Goal: Download file/media

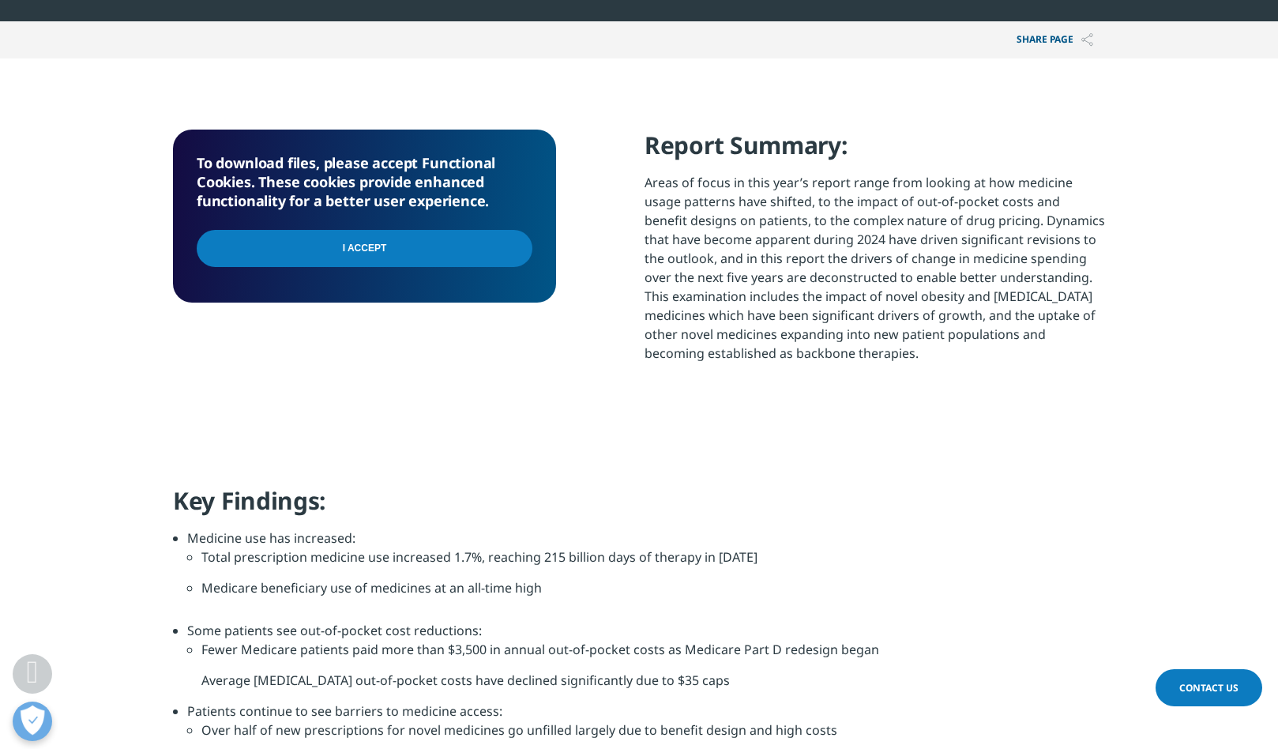
scroll to position [621, 0]
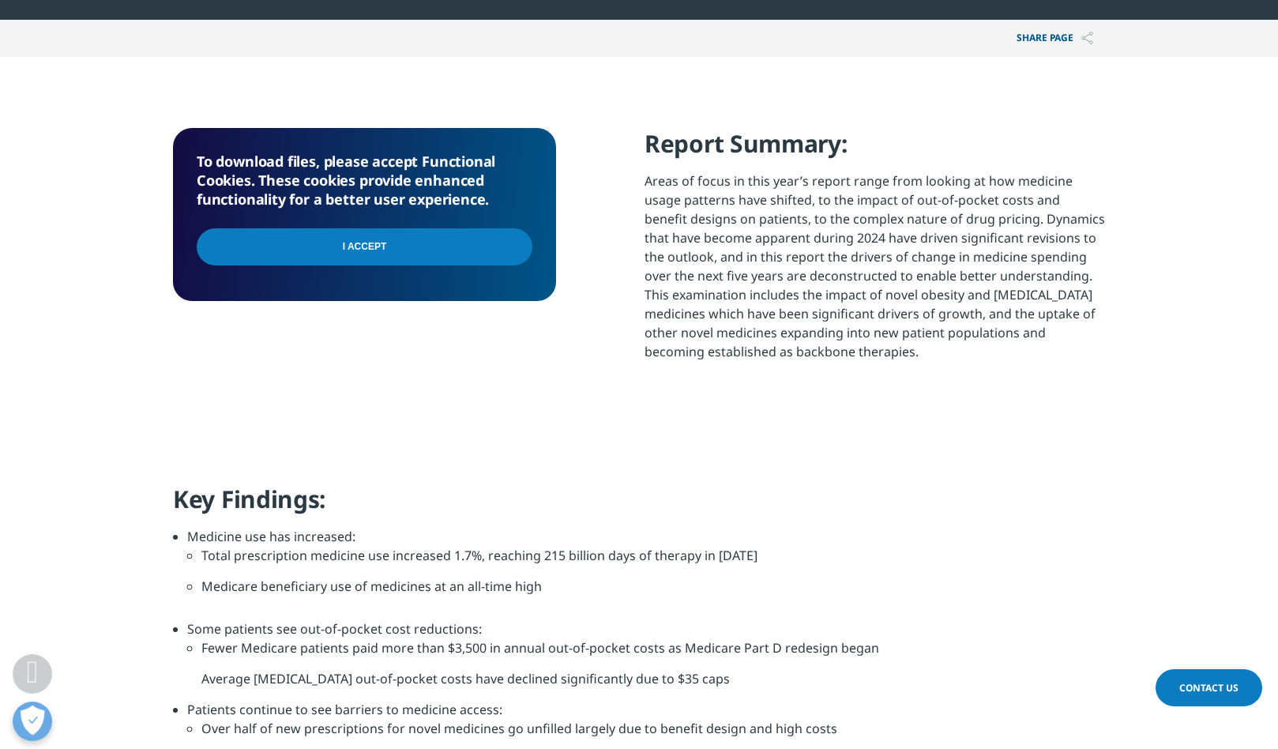
click at [430, 256] on input "I Accept" at bounding box center [365, 246] width 336 height 37
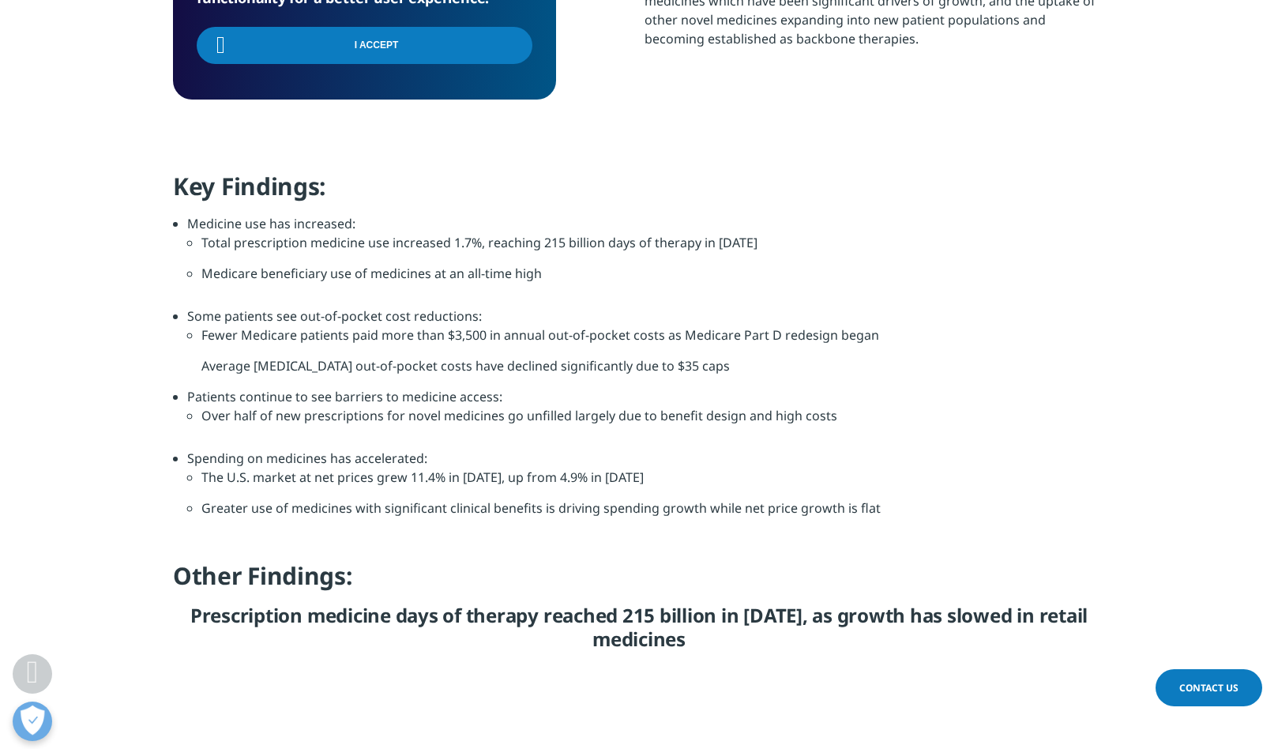
scroll to position [951, 0]
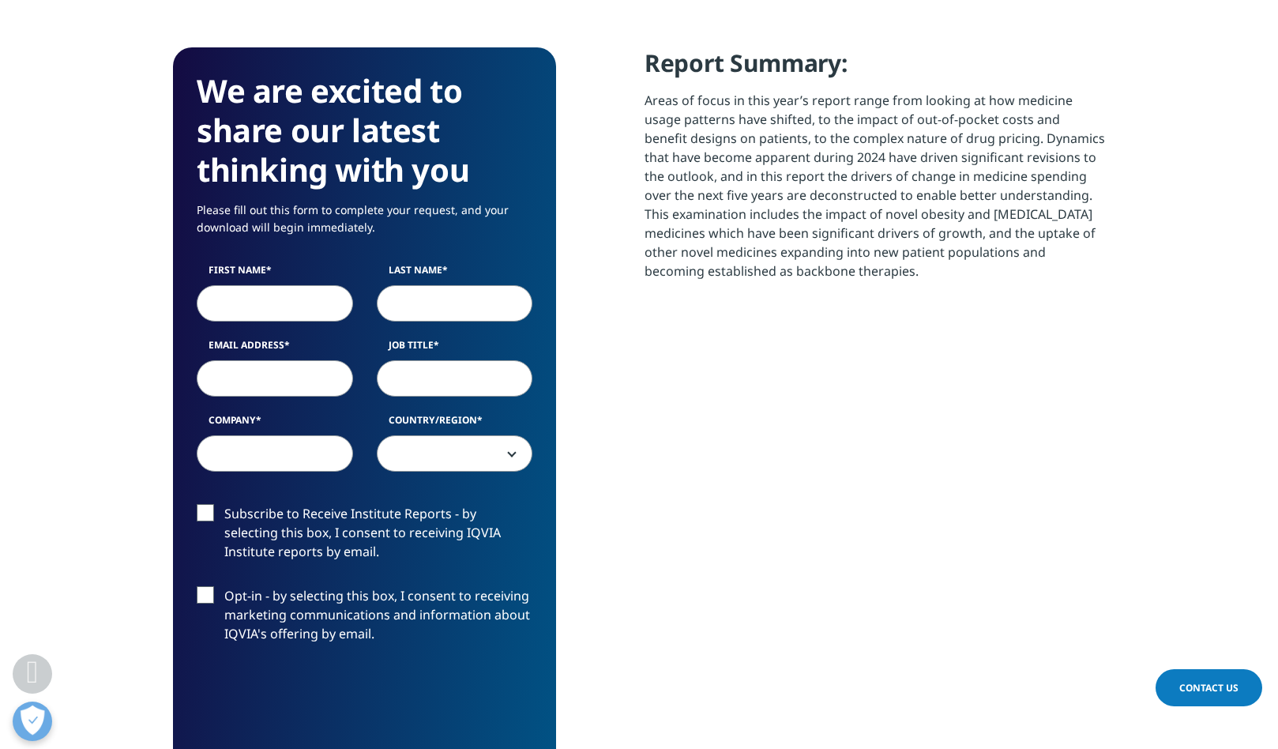
scroll to position [695, 0]
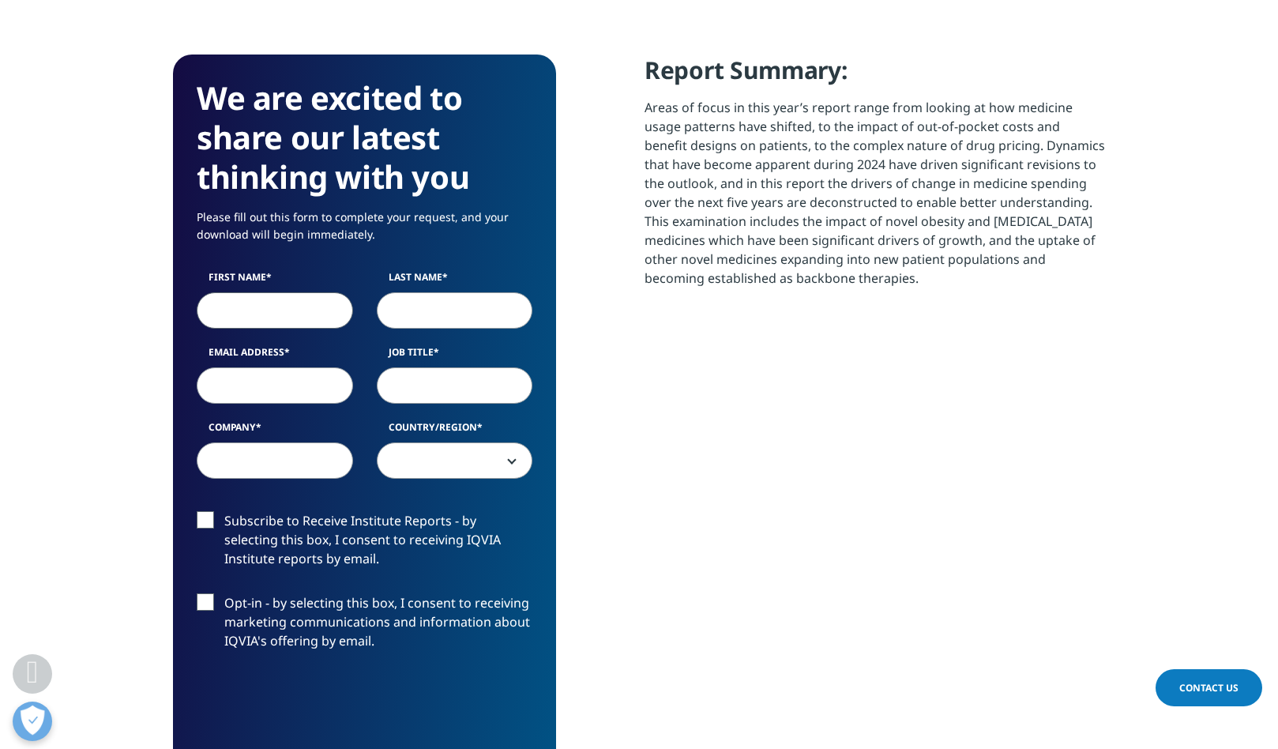
click at [272, 311] on input "First Name" at bounding box center [275, 310] width 156 height 36
type input "Brian"
type input "Fox"
type input "bfox@klick.com"
type input "Klick Health"
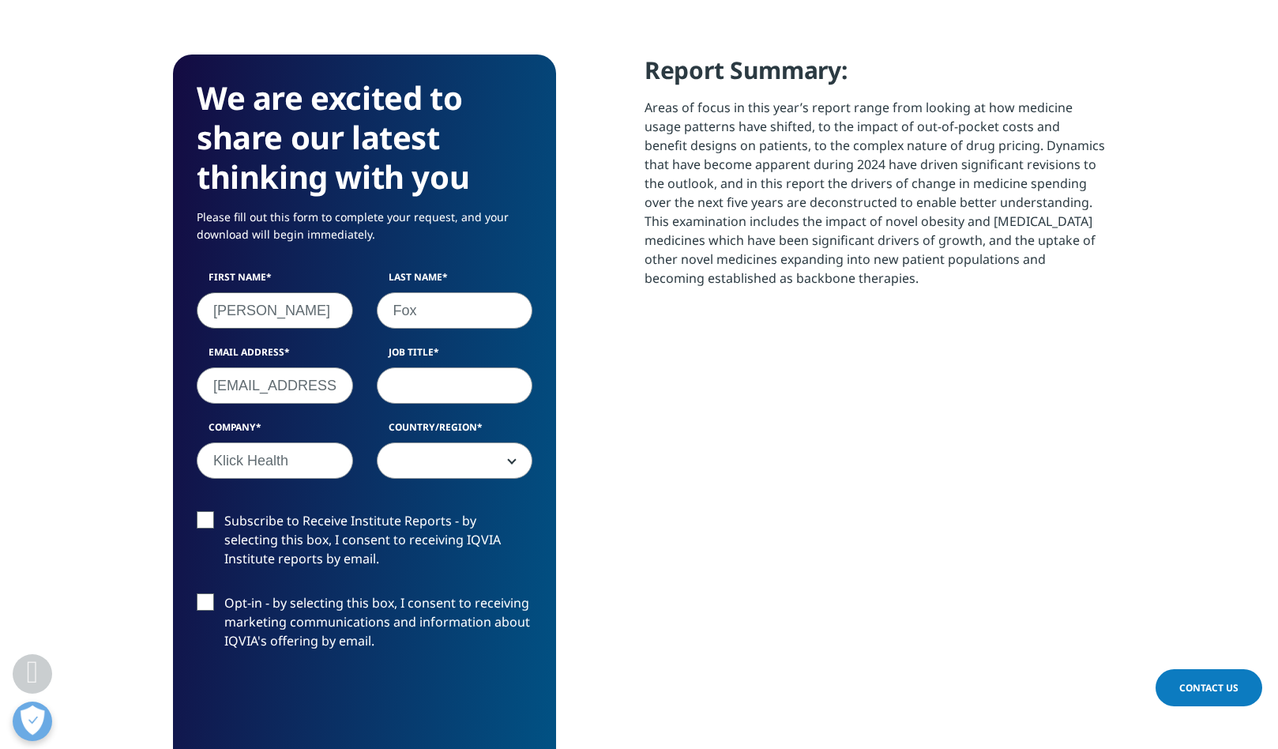
select select "[GEOGRAPHIC_DATA]"
click at [416, 391] on input "Job Title" at bounding box center [455, 385] width 156 height 36
type input "President"
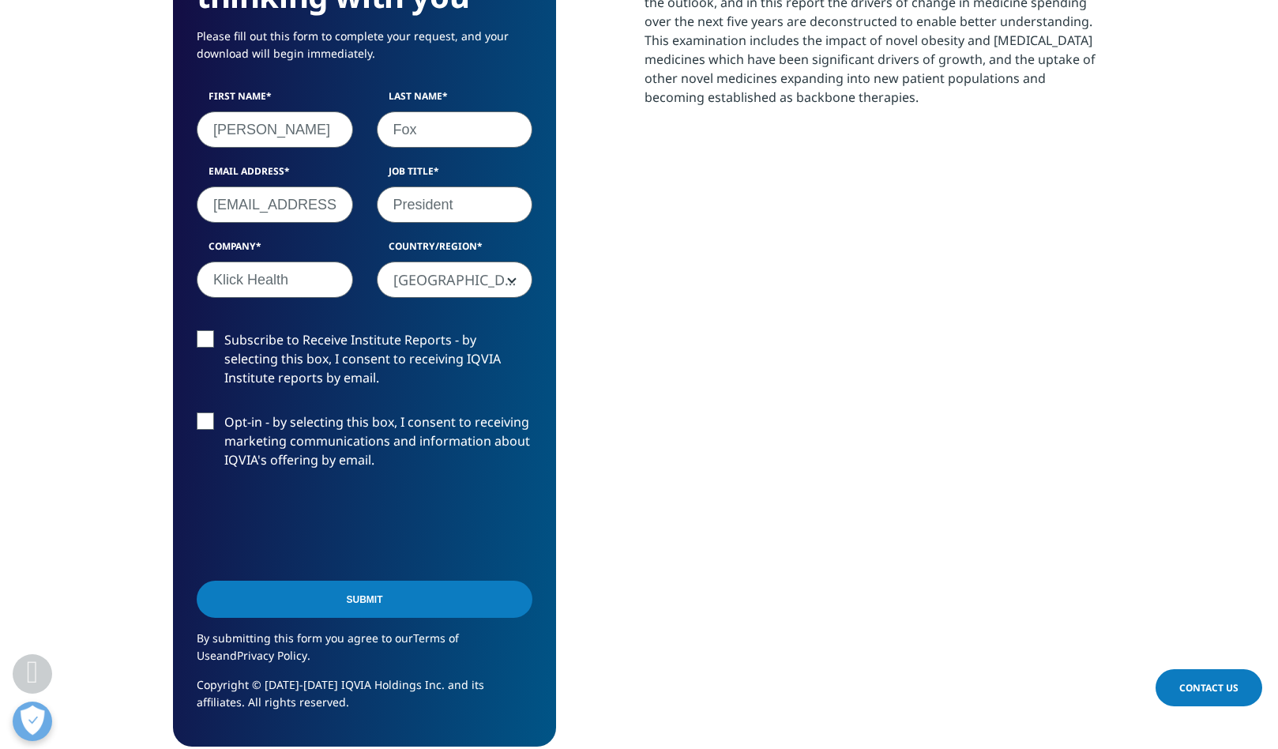
scroll to position [886, 0]
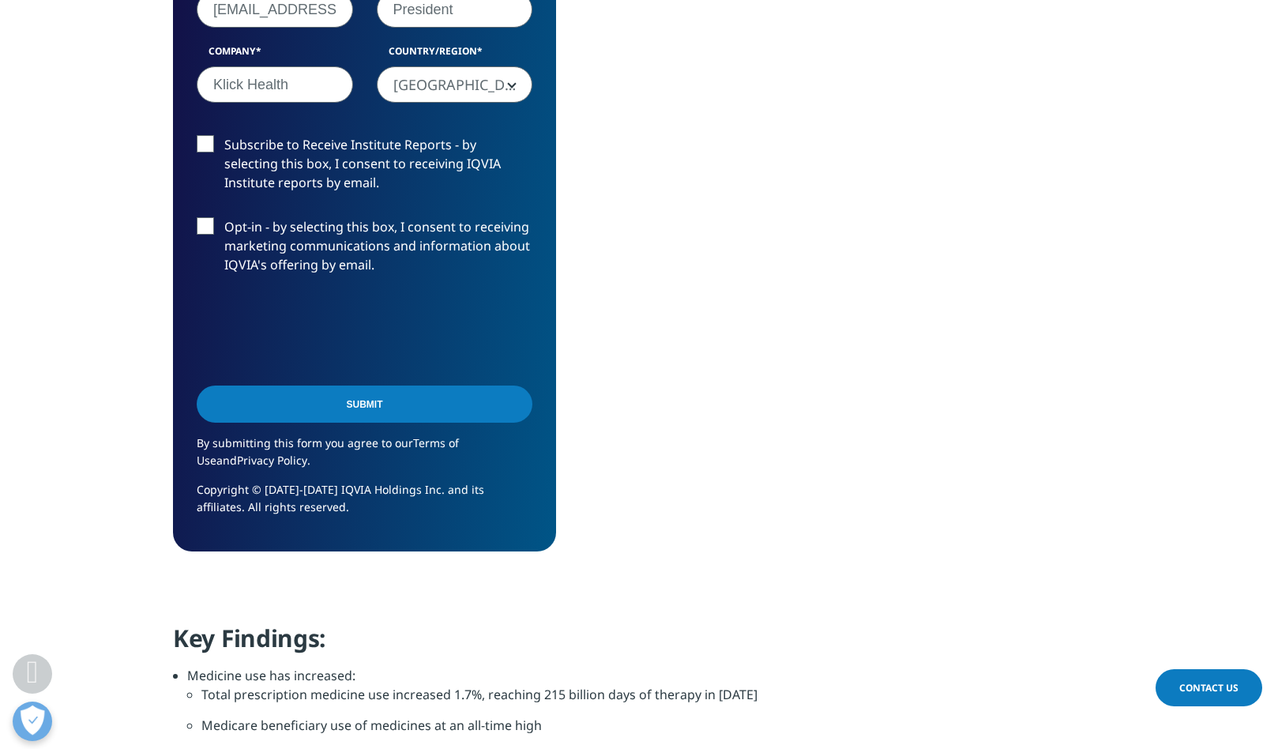
click at [401, 412] on input "Submit" at bounding box center [365, 403] width 336 height 37
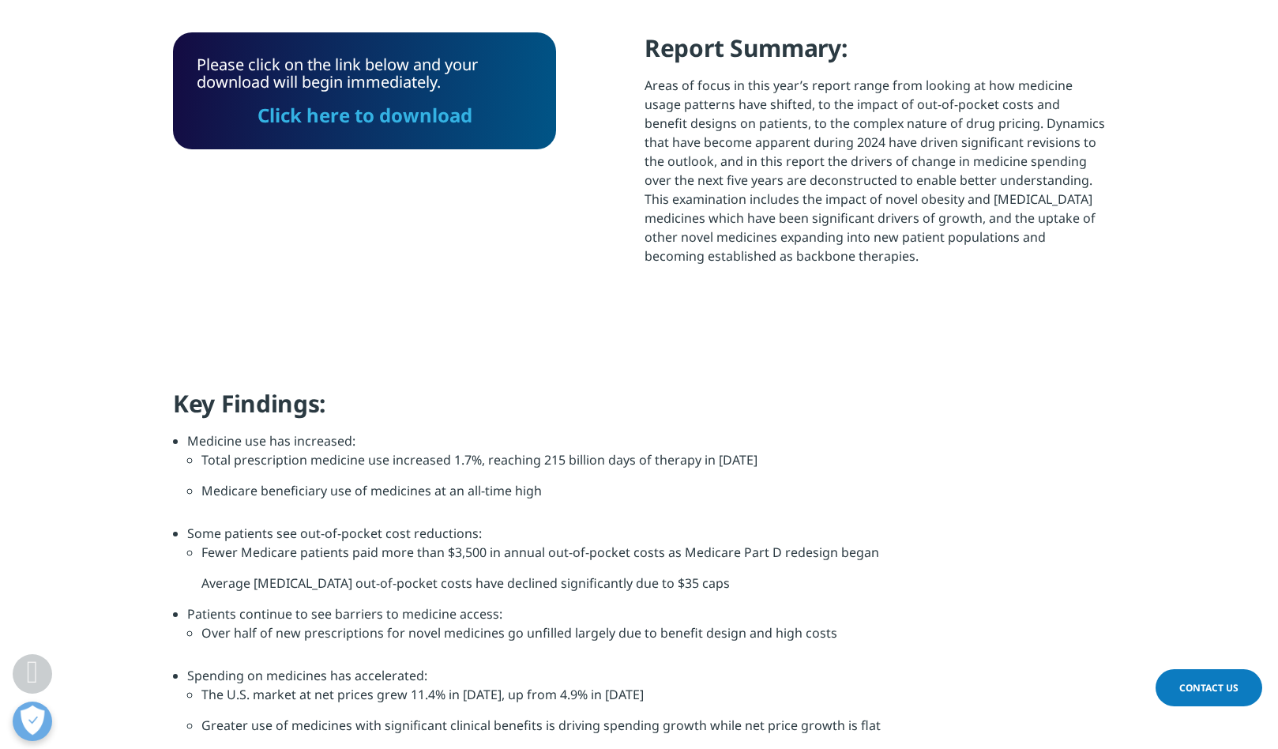
scroll to position [714, 0]
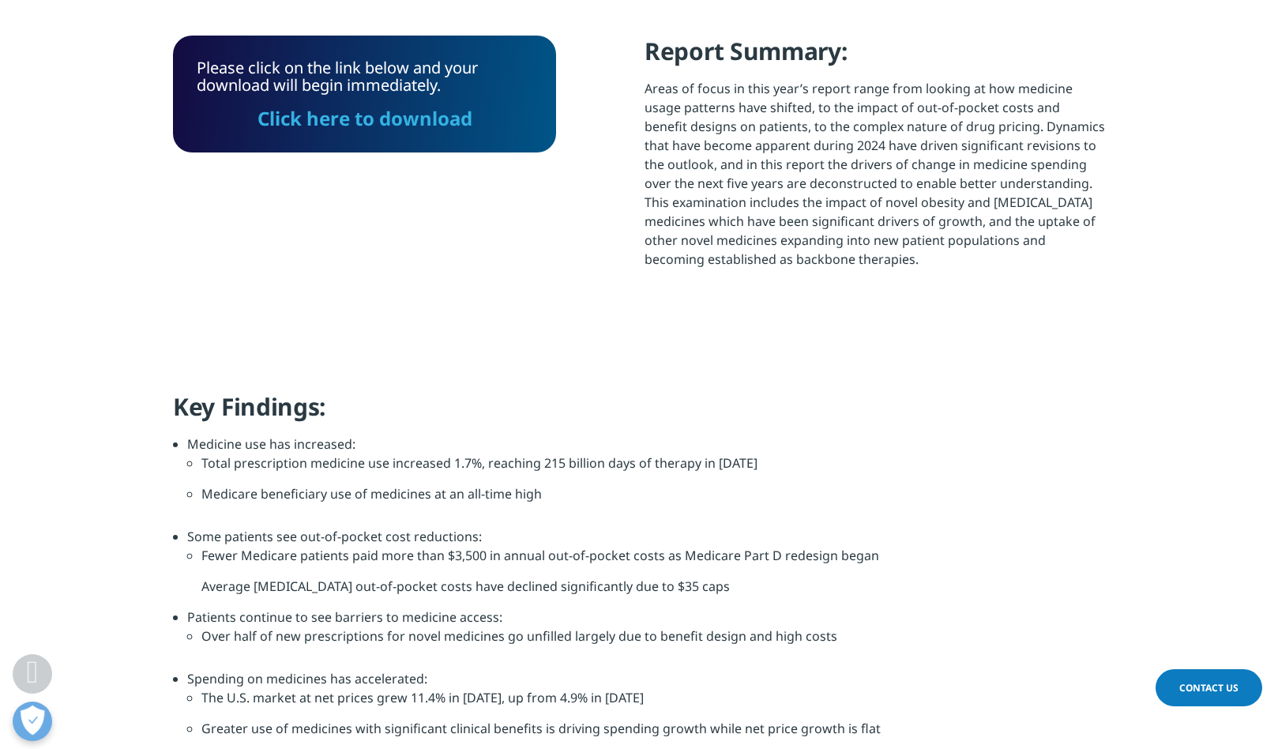
click at [388, 115] on link "Click here to download" at bounding box center [364, 118] width 215 height 26
